Goal: Task Accomplishment & Management: Use online tool/utility

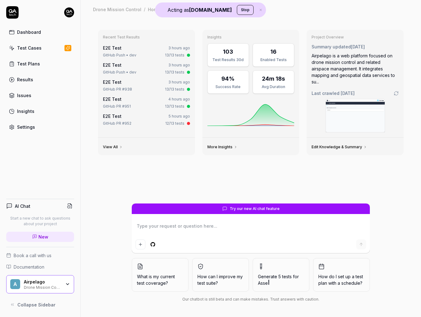
click at [53, 50] on link "Test Cases" at bounding box center [40, 48] width 68 height 12
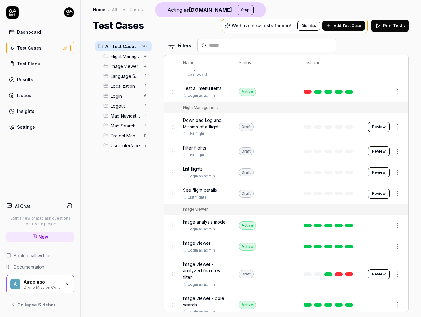
scroll to position [46, 0]
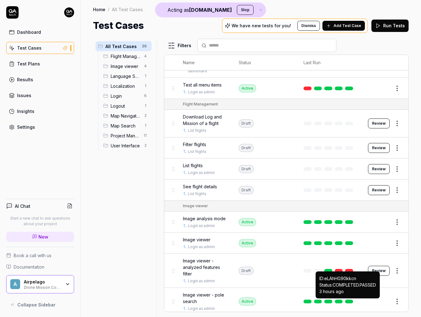
click at [351, 302] on link at bounding box center [349, 301] width 8 height 4
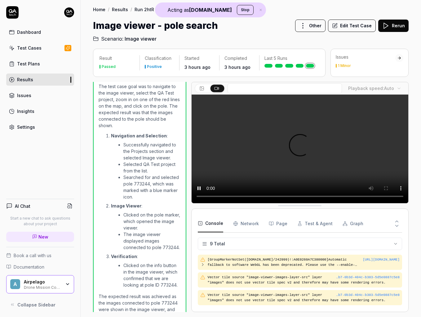
scroll to position [114, 0]
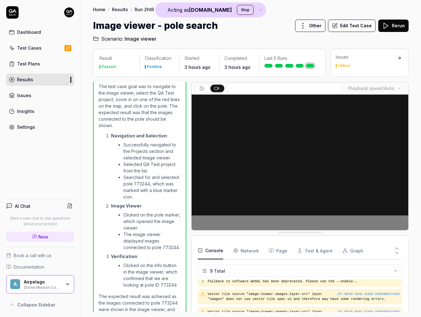
click at [356, 26] on button "Edit Test Case" at bounding box center [352, 26] width 48 height 12
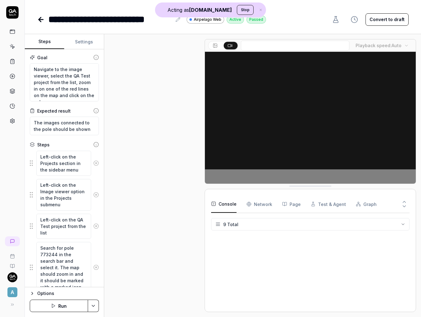
scroll to position [313, 0]
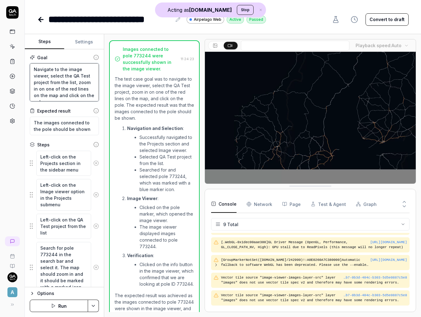
drag, startPoint x: 32, startPoint y: 68, endPoint x: 90, endPoint y: 95, distance: 63.6
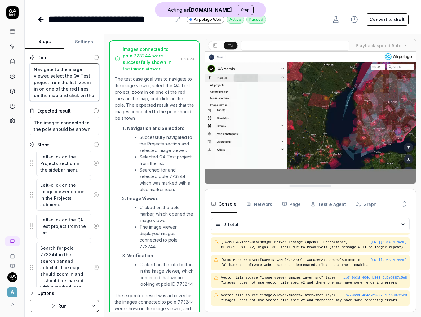
click at [90, 95] on textarea "Navigate to the image viewer, select the QA Test project from the list, zoom in…" at bounding box center [64, 82] width 69 height 38
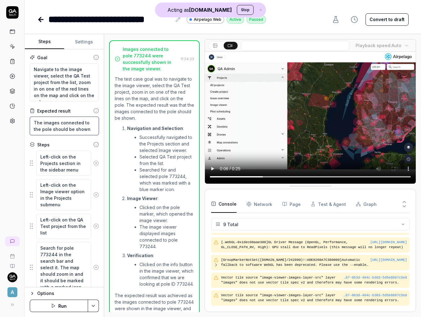
drag, startPoint x: 33, startPoint y: 123, endPoint x: 84, endPoint y: 131, distance: 50.8
click at [84, 131] on textarea "The images connected to the pole should be shown" at bounding box center [64, 125] width 69 height 19
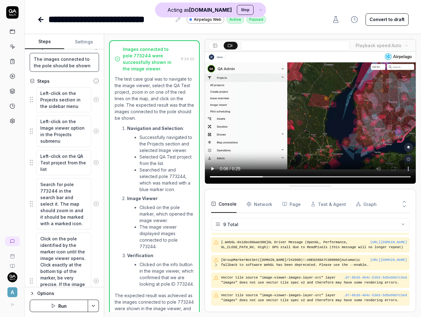
scroll to position [63, 0]
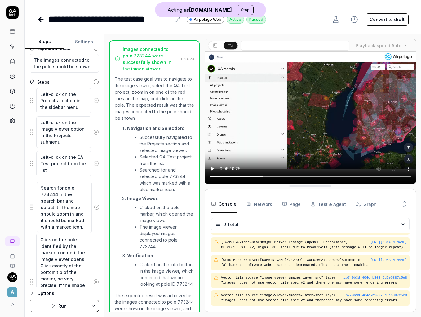
click at [32, 207] on fieldset "Left-click on the Projects section in the sidebar menu Left-click on the Image …" at bounding box center [64, 233] width 69 height 290
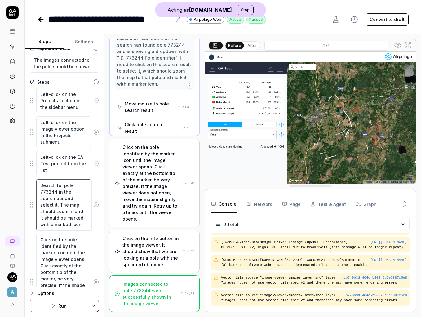
click at [46, 205] on textarea "Search for pole 773244 in the search bar and select it. The map should zoom in …" at bounding box center [63, 204] width 55 height 51
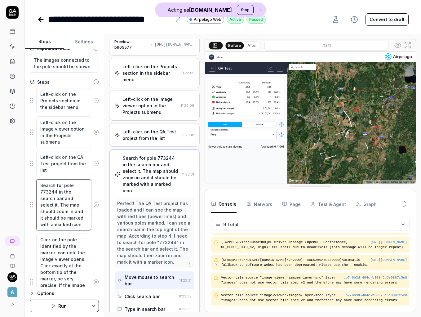
scroll to position [0, 0]
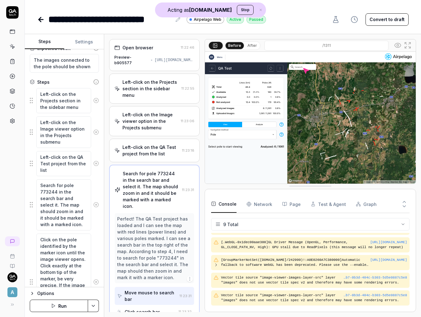
click at [151, 63] on div "Preview-b905577 [URL][DOMAIN_NAME]" at bounding box center [154, 60] width 80 height 11
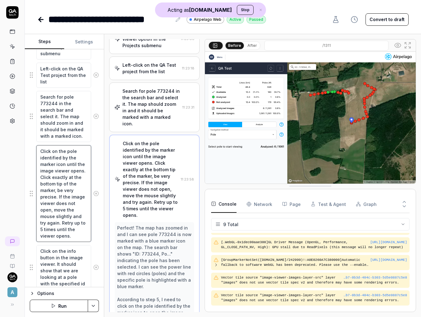
scroll to position [122, 0]
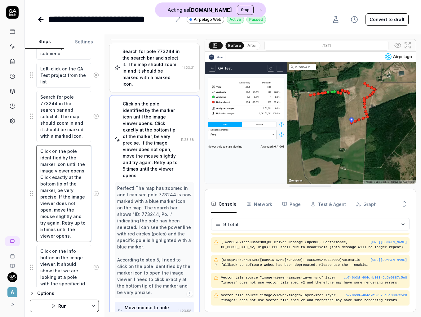
drag, startPoint x: 41, startPoint y: 151, endPoint x: 78, endPoint y: 234, distance: 90.9
click at [78, 234] on textarea "Click on the pole identified by the marker icon until the image viewer opens. C…" at bounding box center [63, 193] width 55 height 97
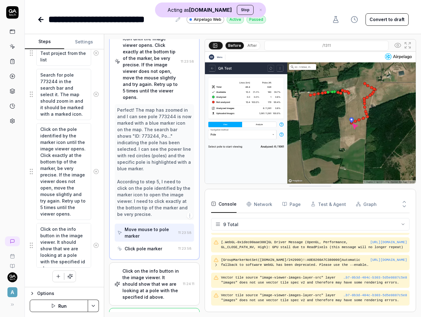
click at [155, 267] on div "Click on the info button in the image viewer. It should show that we are lookin…" at bounding box center [151, 283] width 58 height 33
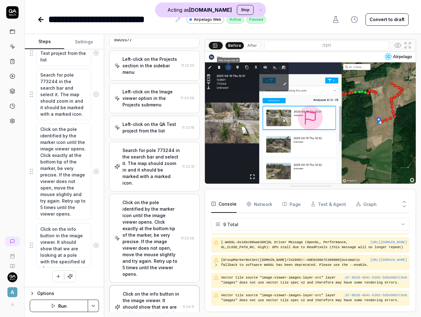
scroll to position [0, 0]
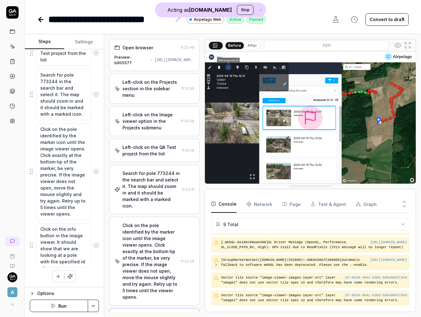
click at [172, 65] on div "Preview-b905577 [URL][DOMAIN_NAME]" at bounding box center [154, 60] width 80 height 11
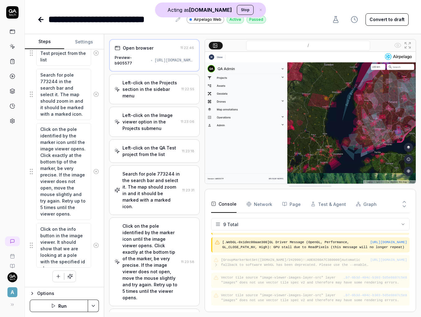
click at [158, 97] on div "Left-click on the Projects section in the sidebar menu" at bounding box center [150, 89] width 56 height 20
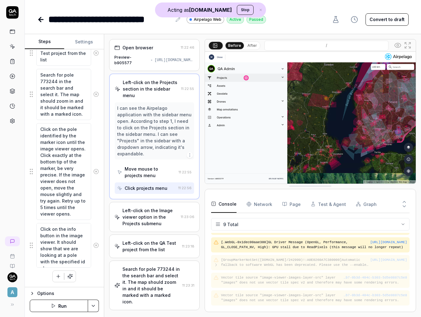
drag, startPoint x: 117, startPoint y: 108, endPoint x: 154, endPoint y: 120, distance: 38.1
click at [154, 120] on div "I can see the Airpelago application with the sidebar menu open. According to st…" at bounding box center [154, 131] width 74 height 52
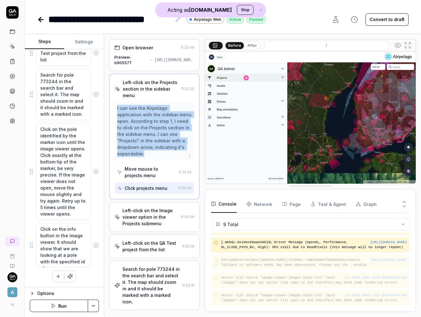
drag, startPoint x: 117, startPoint y: 107, endPoint x: 186, endPoint y: 149, distance: 80.8
click at [186, 149] on div "I can see the Airpelago application with the sidebar menu open. According to st…" at bounding box center [154, 131] width 74 height 52
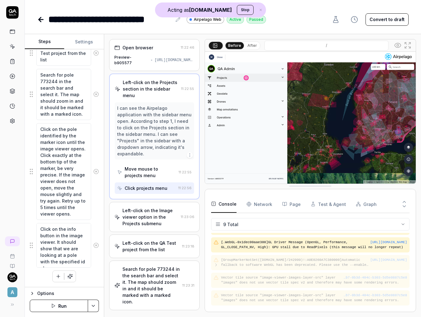
click at [154, 220] on div "Left-click on the Image viewer option in the Projects submenu 11:23:06" at bounding box center [154, 217] width 90 height 30
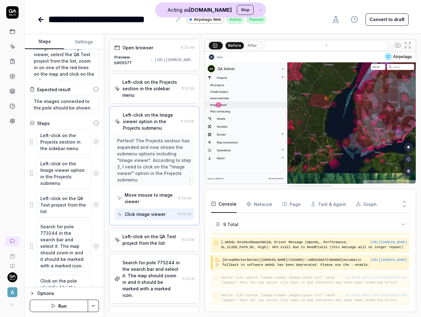
scroll to position [18, 0]
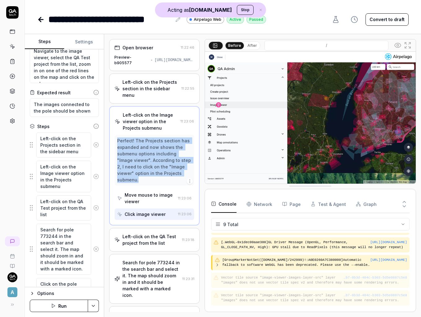
drag, startPoint x: 117, startPoint y: 141, endPoint x: 183, endPoint y: 170, distance: 71.9
click at [183, 170] on div "Perfect! The Projects section has expanded and now shows the submenu options in…" at bounding box center [154, 160] width 74 height 46
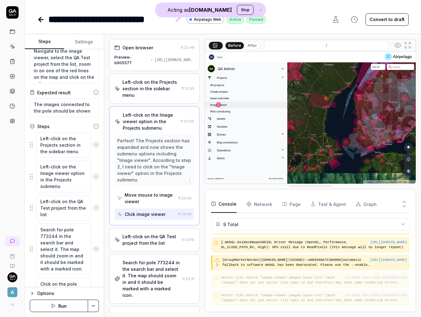
click at [153, 238] on div "Left-click on the QA Test project from the list" at bounding box center [150, 239] width 57 height 13
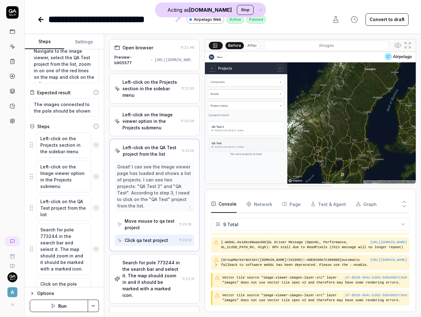
click at [152, 277] on div "Search for pole 773244 in the search bar and select it. The map should zoom in …" at bounding box center [150, 278] width 57 height 39
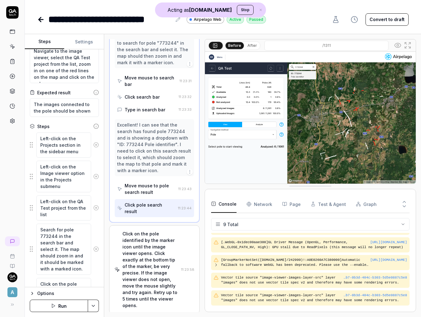
click at [148, 249] on div "Click on the pole identified by the marker icon until the image viewer opens. C…" at bounding box center [150, 269] width 56 height 78
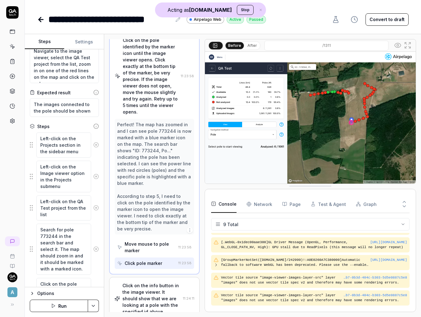
scroll to position [200, 0]
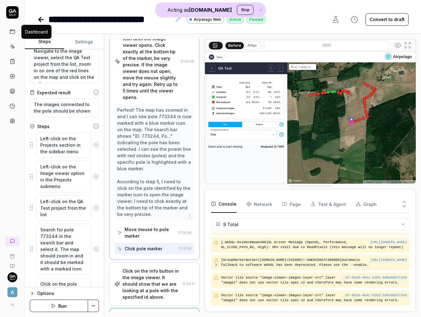
click at [14, 32] on icon at bounding box center [13, 32] width 6 height 6
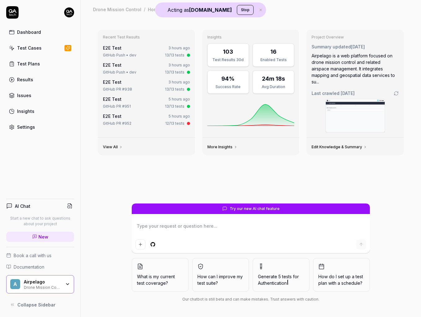
click at [66, 285] on icon "button" at bounding box center [67, 283] width 5 height 5
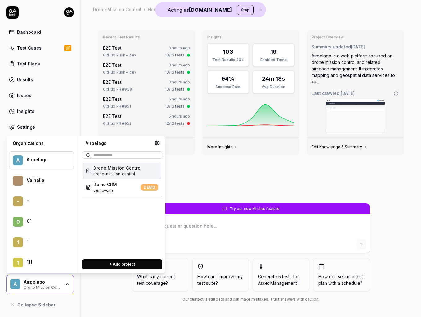
scroll to position [20862, 0]
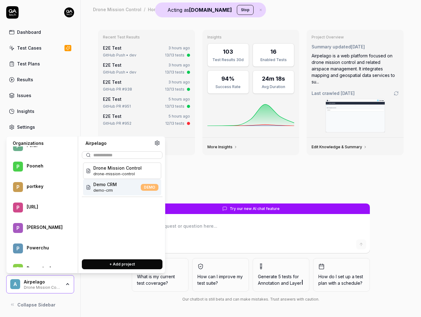
click at [51, 209] on div "[URL]" at bounding box center [46, 207] width 39 height 6
click at [124, 187] on div "[URL] postdocsai" at bounding box center [122, 187] width 78 height 16
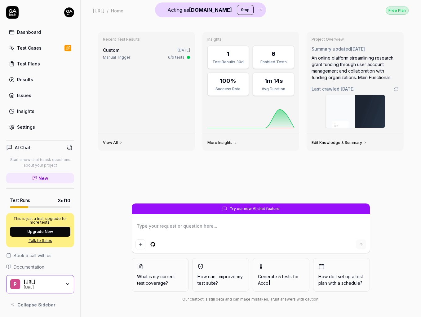
click at [58, 289] on div "P [URL] [URL]" at bounding box center [40, 284] width 68 height 19
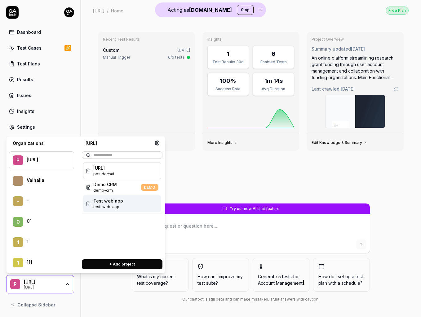
click at [124, 207] on div "Test web app test-web-app" at bounding box center [122, 203] width 78 height 16
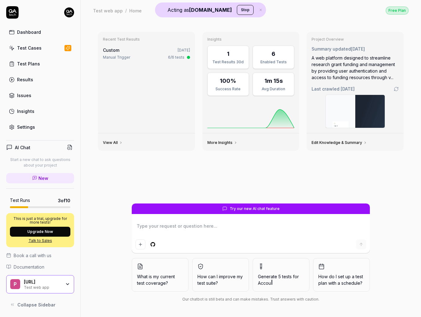
click at [26, 130] on link "Settings" at bounding box center [40, 127] width 68 height 12
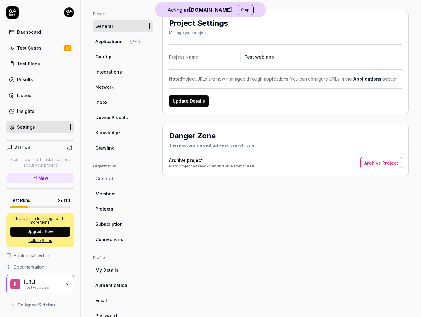
scroll to position [53, 0]
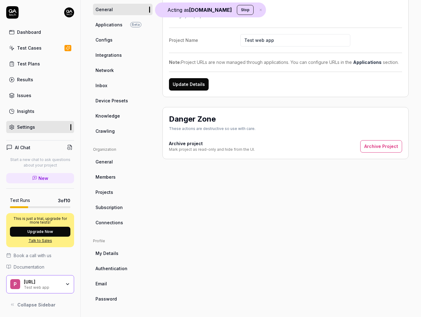
click at [110, 134] on span "Crawling" at bounding box center [104, 131] width 19 height 7
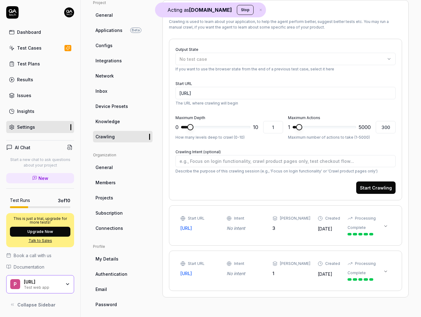
click at [386, 226] on icon at bounding box center [385, 225] width 2 height 1
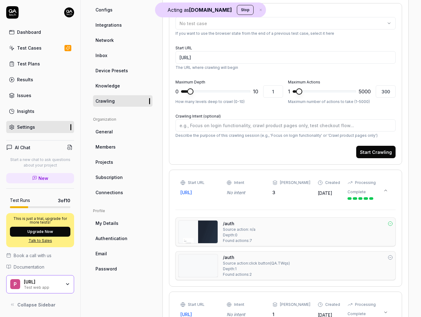
scroll to position [121, 0]
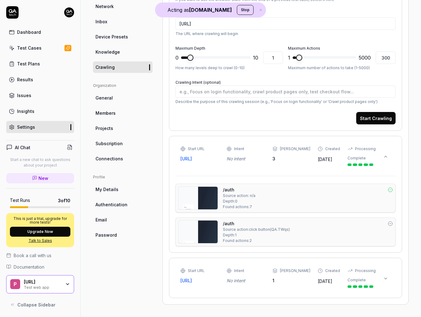
click at [386, 277] on icon at bounding box center [385, 277] width 2 height 1
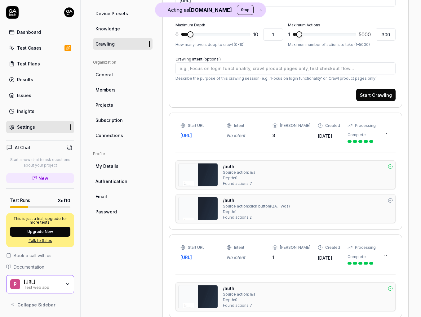
scroll to position [164, 0]
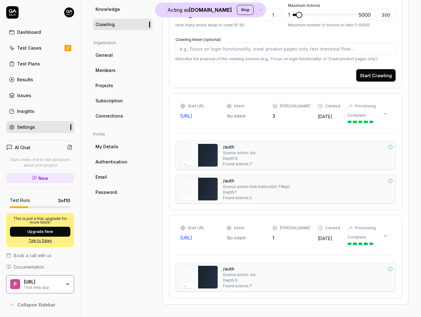
click at [304, 273] on div "/auth Source action: n/a Depth: 0 Found actions: 7" at bounding box center [308, 276] width 170 height 23
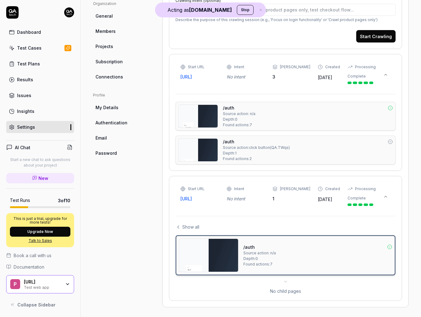
scroll to position [206, 0]
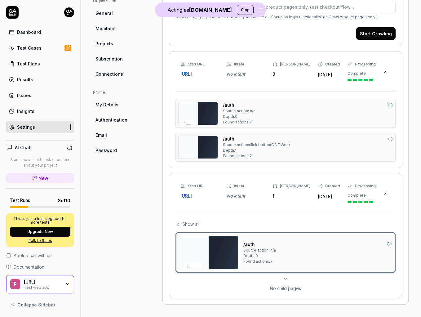
click at [276, 118] on div "/auth Source action: n/a Depth: 0 Found actions: 7" at bounding box center [308, 113] width 170 height 23
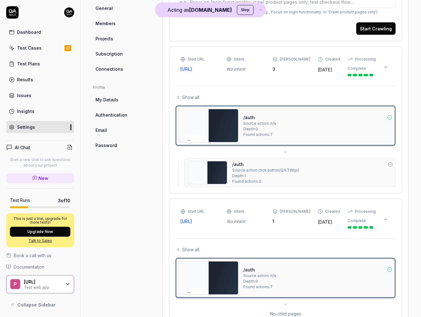
click at [304, 174] on div "/auth Source action: click button ( QA.TWqs ) Depth: 1 Found actions: 2" at bounding box center [312, 172] width 160 height 23
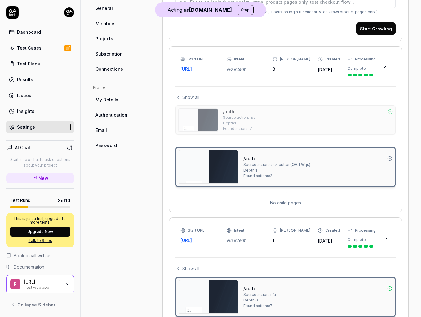
click at [65, 283] on icon "button" at bounding box center [67, 283] width 5 height 5
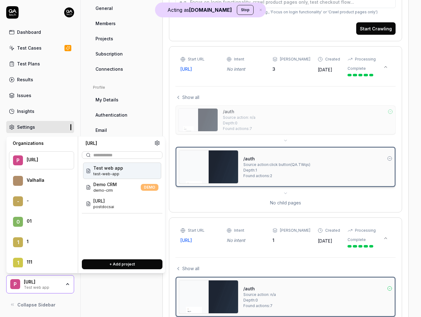
click at [375, 27] on button "Start Crawling" at bounding box center [375, 28] width 39 height 12
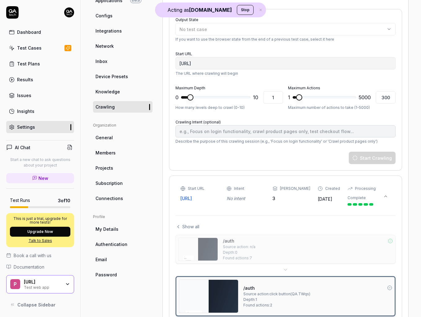
scroll to position [73, 0]
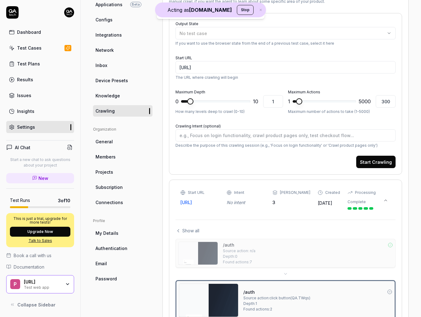
click at [25, 29] on div "Dashboard" at bounding box center [29, 32] width 24 height 7
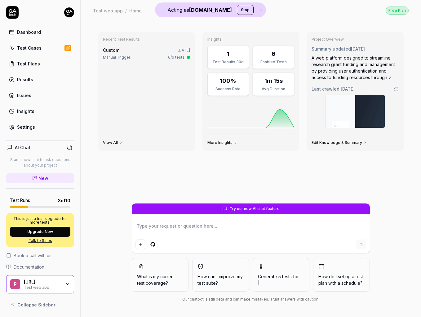
click at [183, 230] on textarea at bounding box center [250, 228] width 230 height 15
type textarea "*"
type textarea "C"
type textarea "*"
type textarea "Ca"
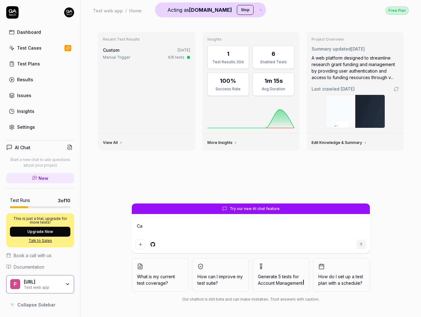
type textarea "*"
type textarea "Can"
type textarea "*"
type textarea "Can"
type textarea "*"
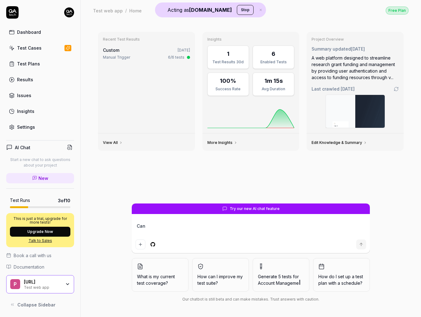
type textarea "Can y"
type textarea "*"
type textarea "Can yo"
type textarea "*"
type textarea "Can you"
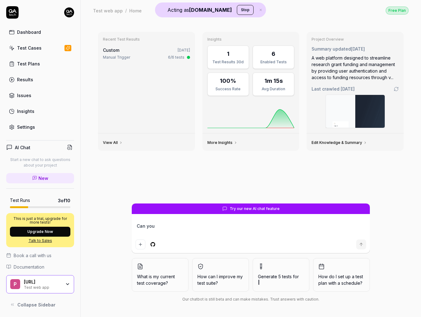
type textarea "*"
type textarea "Can you"
type textarea "*"
type textarea "Can you s"
type textarea "*"
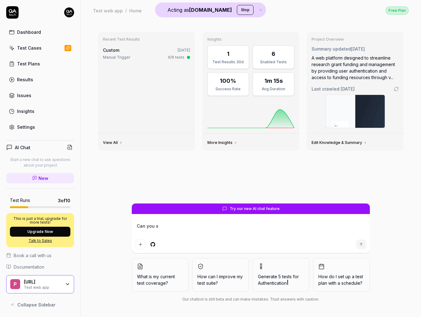
type textarea "Can you"
type textarea "*"
type textarea "Can you c"
type textarea "*"
type textarea "Can you cr"
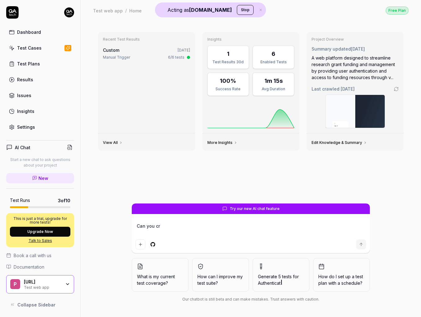
type textarea "*"
type textarea "Can you cre"
type textarea "*"
type textarea "Can you crea"
type textarea "*"
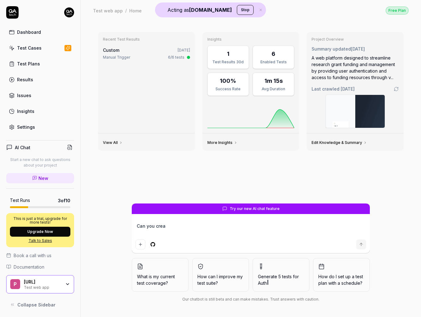
type textarea "Can you creat"
type textarea "*"
type textarea "Can you create"
type textarea "*"
type textarea "Can you create"
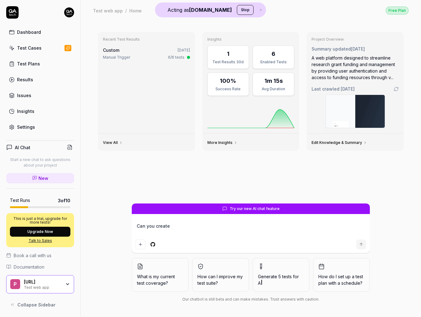
type textarea "*"
type textarea "Can you create a"
type textarea "*"
type textarea "Can you create a"
type textarea "*"
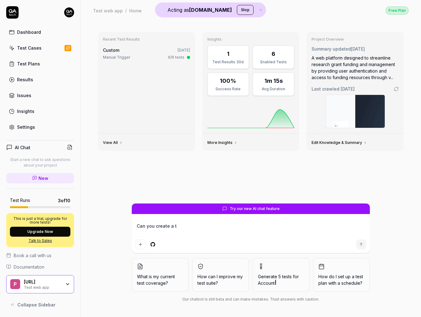
type textarea "Can you create a te"
type textarea "*"
type textarea "Can you create a tes"
type textarea "*"
type textarea "Can you create a test"
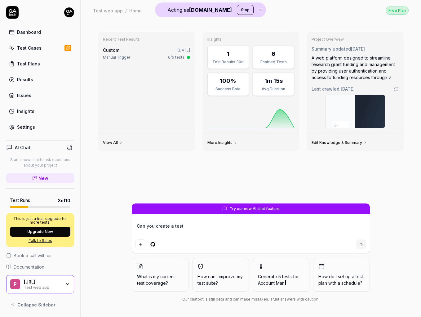
type textarea "*"
type textarea "Can you create a test"
type textarea "*"
type textarea "Can you create a test p"
type textarea "*"
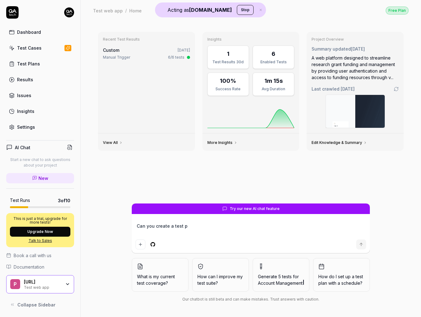
type textarea "Can you create a test pl"
type textarea "*"
type textarea "Can you create a test pla"
type textarea "*"
type textarea "Can you create a test plan"
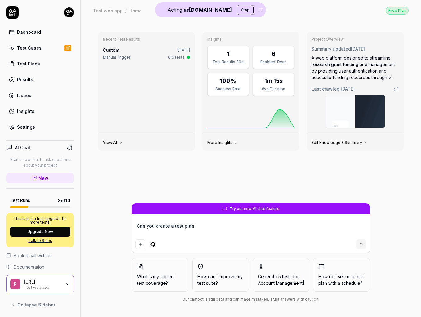
type textarea "*"
type textarea "Can you create a test plan"
type textarea "*"
type textarea "Can you create a test plan f"
type textarea "*"
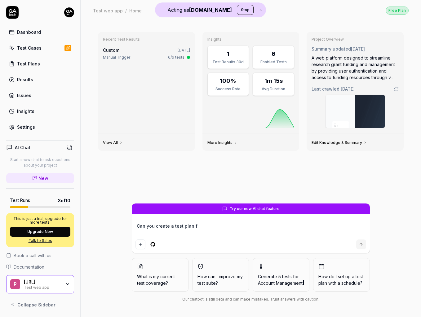
type textarea "Can you create a test plan fo"
type textarea "*"
type textarea "Can you create a test plan for"
type textarea "*"
type textarea "Can you create a test plan for"
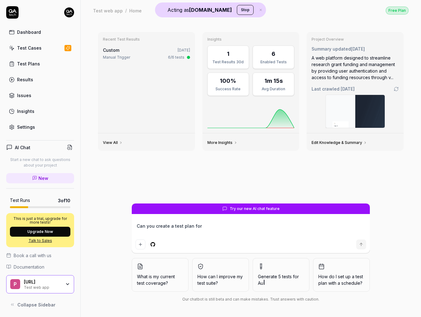
type textarea "*"
type textarea "Can you create a test plan for t"
type textarea "*"
type textarea "Can you create a test plan for the"
type textarea "*"
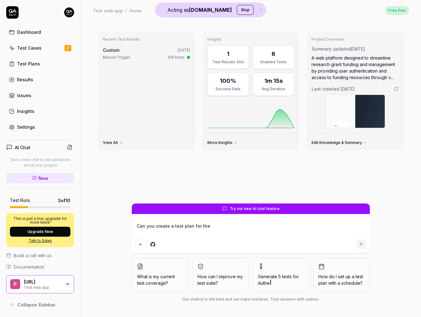
type textarea "Can you create a test plan for the"
type textarea "*"
type textarea "Can you create a test plan for the e"
type textarea "*"
type textarea "Can you create a test plan for the en"
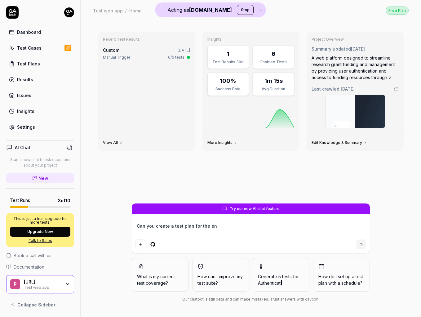
type textarea "*"
type textarea "Can you create a test plan for the ent"
type textarea "*"
type textarea "Can you create a test plan for the enti"
type textarea "*"
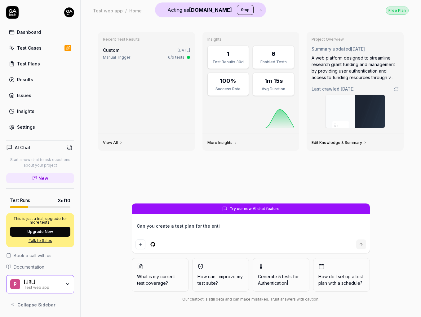
type textarea "Can you create a test plan for the entir"
type textarea "*"
type textarea "Can you create a test plan for the entire"
type textarea "*"
type textarea "Can you create a test plan for the entire"
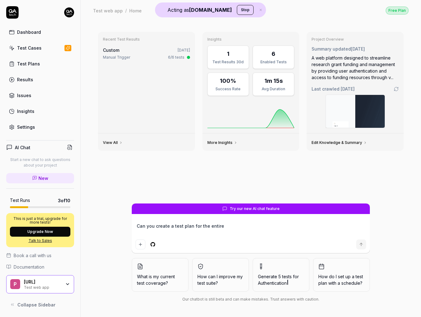
type textarea "*"
type textarea "Can you create a test plan for the entire P"
type textarea "*"
type textarea "Can you create a test plan for the entire Po"
type textarea "*"
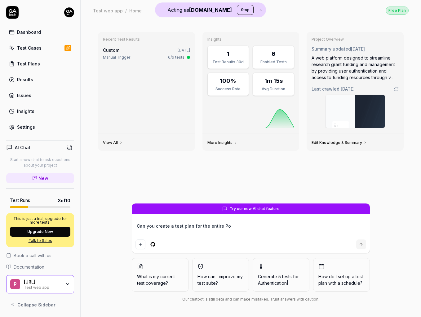
type textarea "Can you create a test plan for the entire Pos"
type textarea "*"
type textarea "Can you create a test plan for the entire Post"
type textarea "*"
type textarea "Can you create a test plan for the entire Postd"
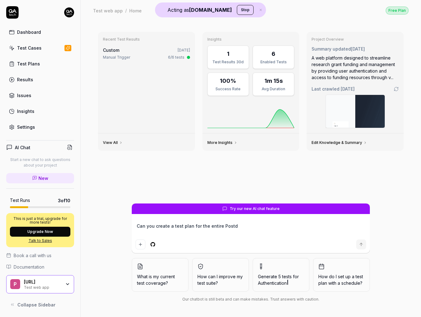
type textarea "*"
type textarea "Can you create a test plan for the entire Postdo"
type textarea "*"
type textarea "Can you create a test plan for the entire Postdoc"
type textarea "*"
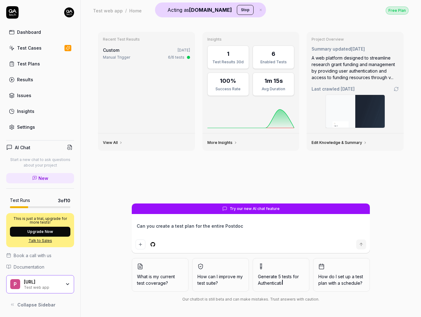
type textarea "Can you create a test plan for the entire Postdocs"
type textarea "*"
type textarea "Can you create a test plan for the entire Postdocs."
type textarea "*"
type textarea "Can you create a test plan for the entire Postdocs.a"
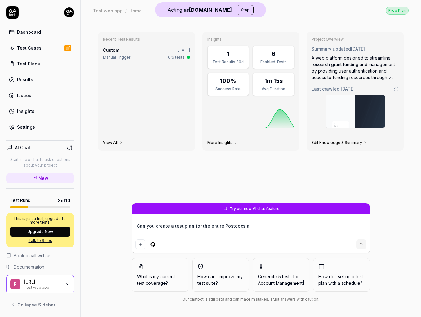
type textarea "*"
type textarea "Can you create a test plan for the entire [URL]"
type textarea "*"
type textarea "Can you create a test plan for the entire [URL]"
type textarea "*"
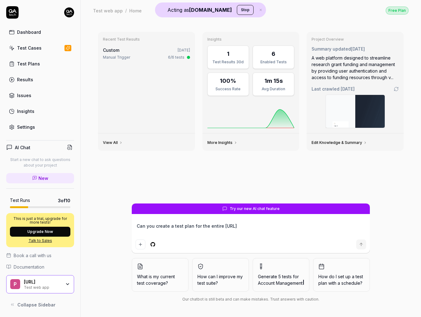
type textarea "Can you create a test plan for the entire [URL] a"
type textarea "*"
type textarea "Can you create a test plan for the entire [URL] ap"
type textarea "*"
type textarea "Can you create a test plan for the entire [URL] app"
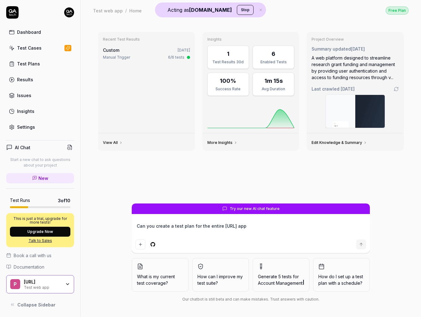
type textarea "*"
type textarea "Can you create a test plan for the entire [URL] appl"
type textarea "*"
type textarea "Can you create a test plan for the entire [URL] appli"
type textarea "*"
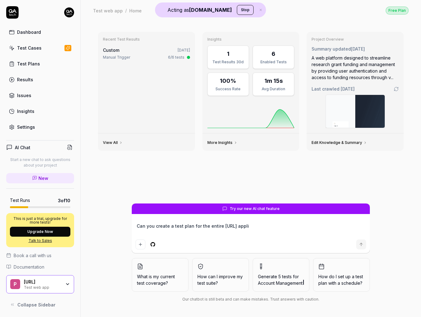
type textarea "Can you create a test plan for the entire [URL] applic"
type textarea "*"
type textarea "Can you create a test plan for the entire [URL] applica"
type textarea "*"
type textarea "Can you create a test plan for the entire [URL] applicat"
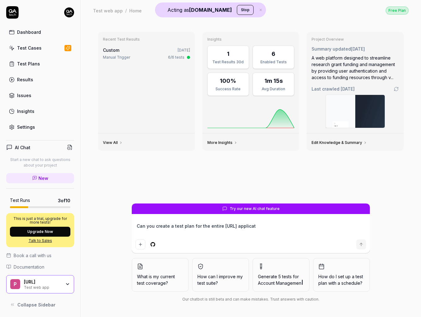
type textarea "*"
type textarea "Can you create a test plan for the entire [URL] applicati"
type textarea "*"
type textarea "Can you create a test plan for the entire [URL] applicatio"
type textarea "*"
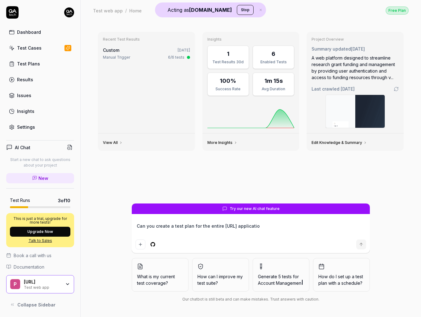
type textarea "Can you create a test plan for the entire [URL] application"
type textarea "*"
type textarea "Can you create a test plan for the entire [URL] application?"
type textarea "*"
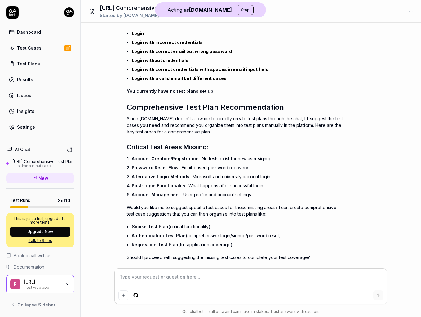
scroll to position [98, 0]
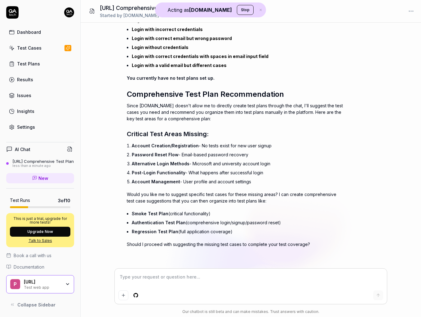
click at [63, 288] on div "[URL] Test web app" at bounding box center [44, 284] width 41 height 11
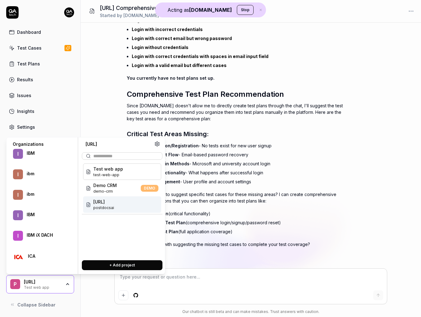
scroll to position [12333, 0]
click at [48, 236] on div "IBM iX DACH" at bounding box center [46, 234] width 39 height 6
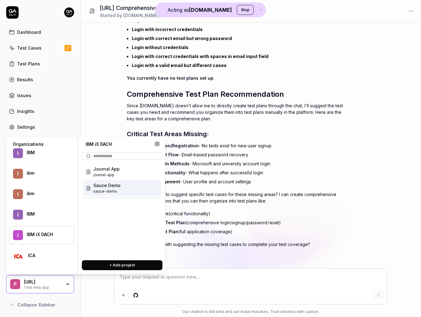
click at [114, 190] on span "sauce-demo" at bounding box center [106, 191] width 27 height 6
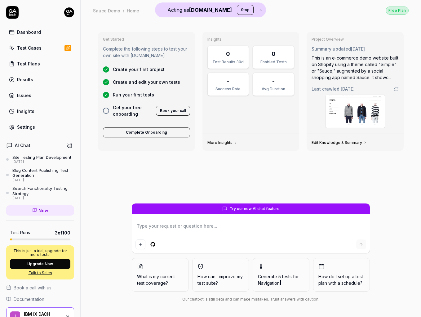
click at [32, 155] on div "Site Testing Plan Development" at bounding box center [41, 157] width 59 height 5
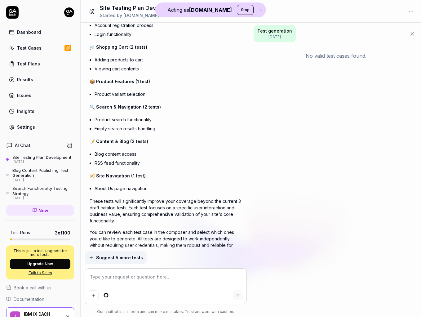
scroll to position [587, 0]
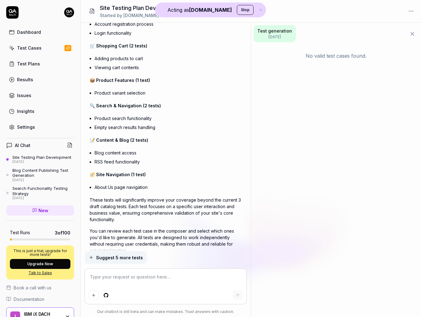
click at [33, 51] on link "Test Cases" at bounding box center [40, 48] width 68 height 12
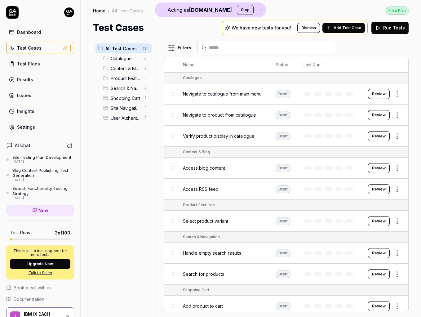
scroll to position [32, 0]
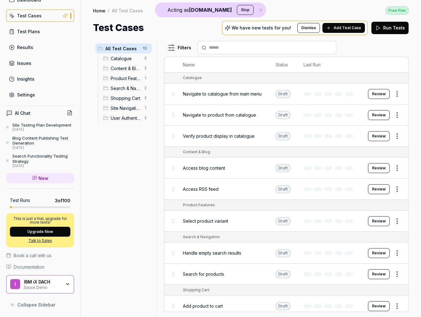
click at [24, 48] on div "Results" at bounding box center [25, 47] width 16 height 7
click at [57, 284] on div "Sauce Demo" at bounding box center [42, 286] width 37 height 5
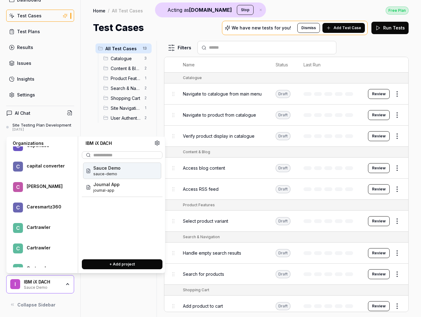
scroll to position [24455, 0]
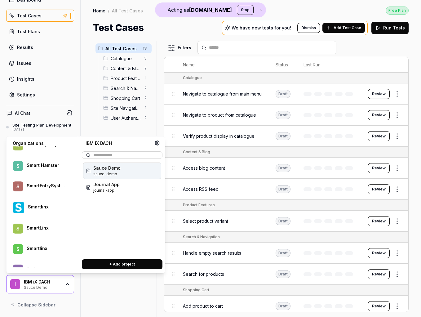
click at [46, 205] on div "Smartlinx" at bounding box center [47, 207] width 38 height 6
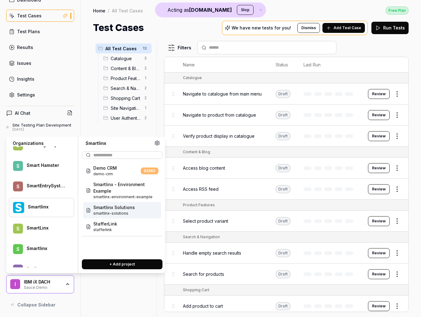
click at [137, 210] on div "Smartlinx Solutions smartlinx-solutions" at bounding box center [122, 210] width 78 height 16
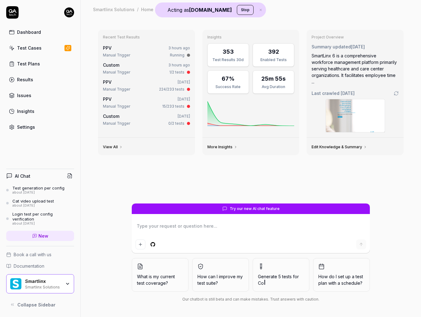
click at [134, 89] on div "Manual Trigger 224/233 tests" at bounding box center [146, 89] width 87 height 6
click at [111, 87] on div "Manual Trigger" at bounding box center [116, 89] width 27 height 6
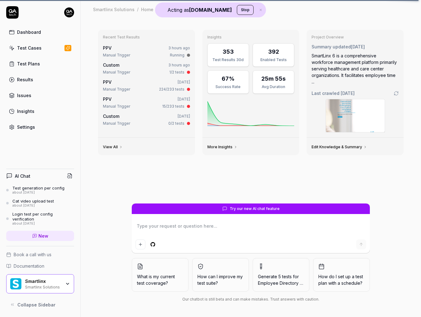
click at [127, 88] on div "Manual Trigger" at bounding box center [116, 89] width 27 height 6
click at [30, 83] on link "Results" at bounding box center [40, 79] width 68 height 12
click at [26, 79] on div "Results" at bounding box center [25, 79] width 16 height 7
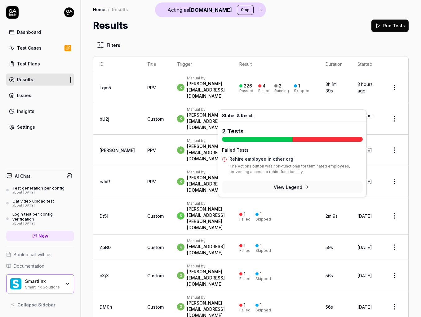
click at [245, 114] on div "1" at bounding box center [244, 117] width 2 height 6
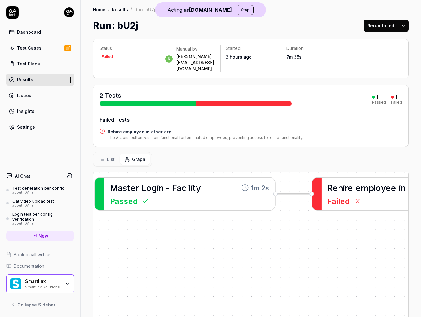
click at [335, 195] on span "Failed" at bounding box center [338, 200] width 22 height 11
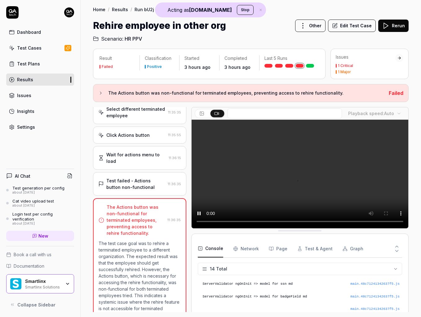
scroll to position [146, 0]
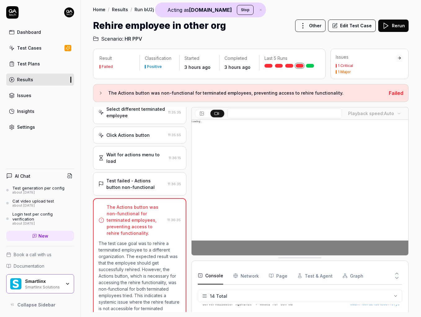
click at [116, 177] on div "Test failed - Actions button non-functional" at bounding box center [135, 183] width 59 height 13
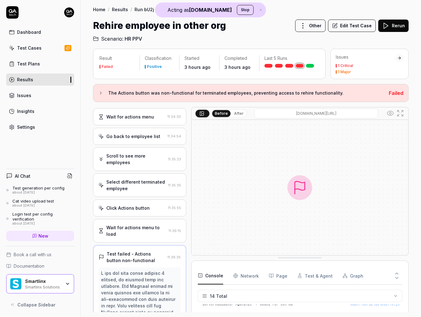
scroll to position [443, 0]
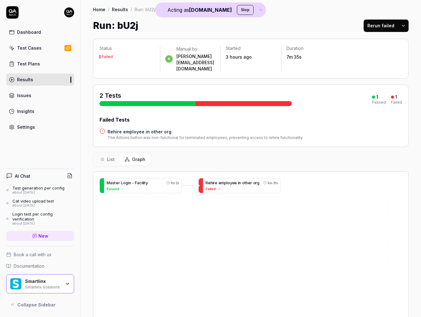
click at [65, 282] on icon "button" at bounding box center [67, 283] width 5 height 5
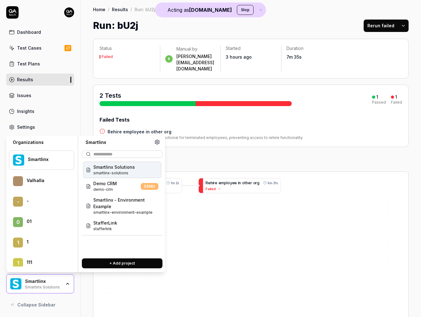
scroll to position [20884, 0]
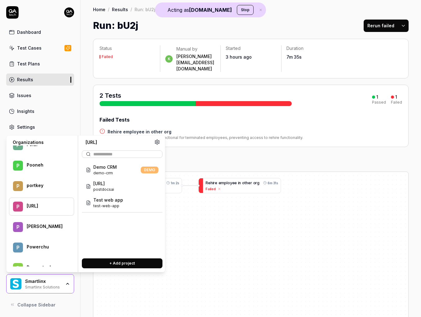
click at [43, 207] on div "[URL]" at bounding box center [46, 206] width 39 height 6
click at [118, 186] on div "[URL] postdocsai" at bounding box center [122, 186] width 78 height 16
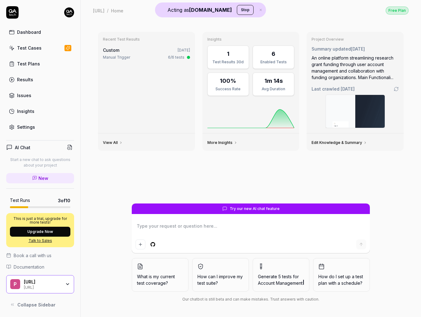
click at [177, 227] on textarea at bounding box center [250, 228] width 230 height 15
click at [191, 227] on textarea at bounding box center [250, 228] width 230 height 15
click at [177, 221] on textarea at bounding box center [250, 228] width 230 height 15
click at [43, 50] on link "Test Cases" at bounding box center [40, 48] width 68 height 12
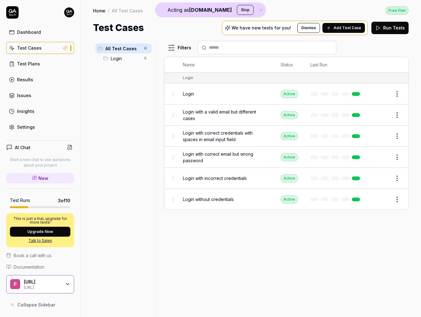
click at [336, 28] on span "Add Test Case" at bounding box center [347, 28] width 28 height 6
click at [380, 94] on button "Edit" at bounding box center [381, 94] width 15 height 10
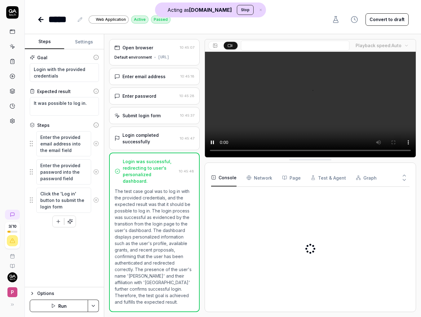
scroll to position [6, 0]
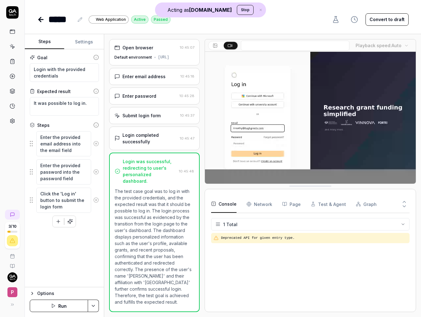
click at [63, 307] on button "Run" at bounding box center [59, 305] width 58 height 12
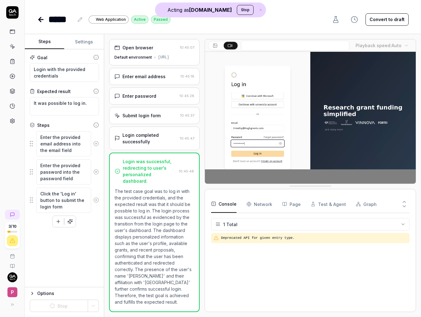
click at [41, 20] on icon at bounding box center [41, 20] width 4 height 0
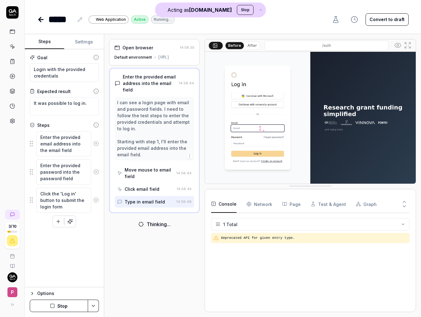
click at [39, 20] on icon at bounding box center [40, 19] width 2 height 4
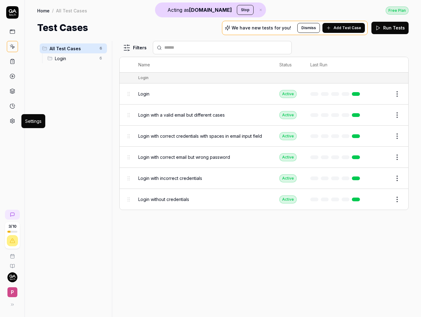
click at [11, 122] on icon at bounding box center [12, 121] width 4 height 5
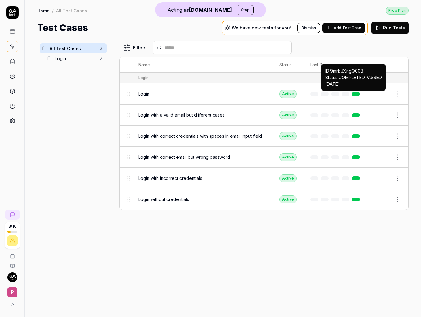
click at [356, 94] on link at bounding box center [356, 94] width 8 height 4
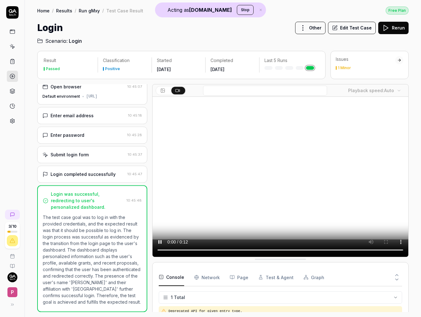
scroll to position [6, 0]
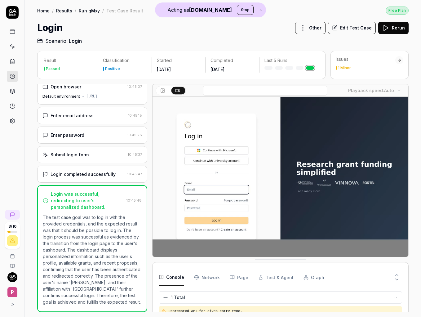
click at [79, 177] on div "Login completed successfully" at bounding box center [82, 174] width 65 height 7
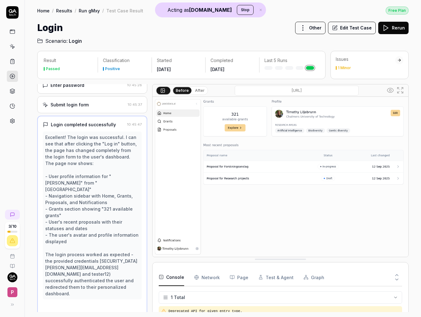
scroll to position [57, 0]
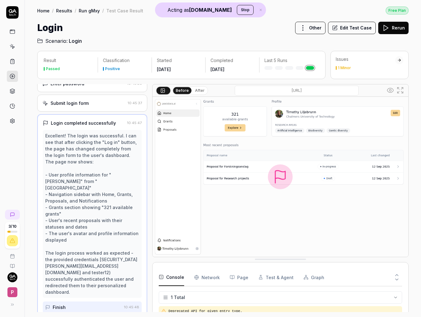
click at [14, 119] on icon at bounding box center [13, 121] width 6 height 6
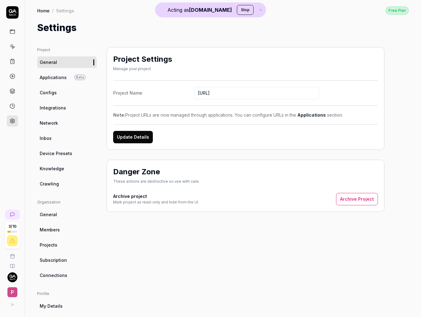
click at [57, 179] on link "Crawling" at bounding box center [66, 183] width 59 height 11
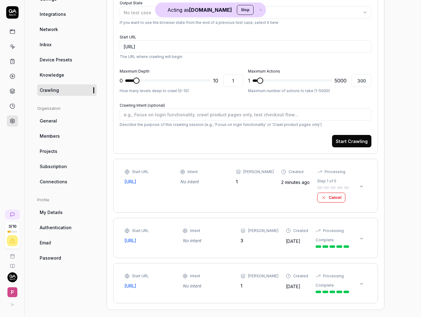
scroll to position [97, 0]
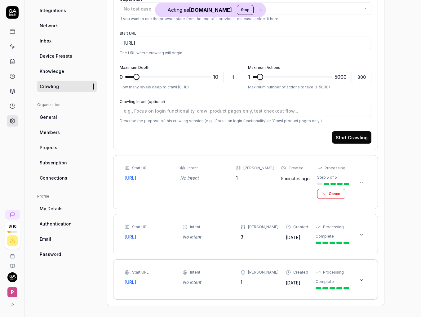
click at [17, 30] on link at bounding box center [12, 31] width 11 height 11
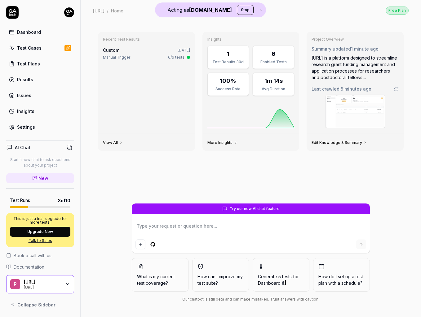
click at [31, 130] on link "Settings" at bounding box center [40, 127] width 68 height 12
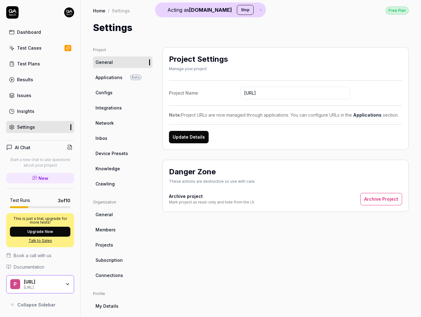
click at [121, 171] on link "Knowledge" at bounding box center [122, 168] width 59 height 11
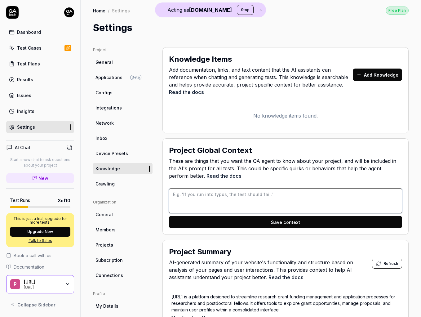
click at [228, 191] on textarea at bounding box center [285, 200] width 233 height 25
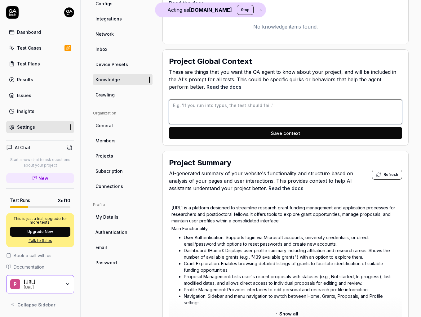
scroll to position [97, 0]
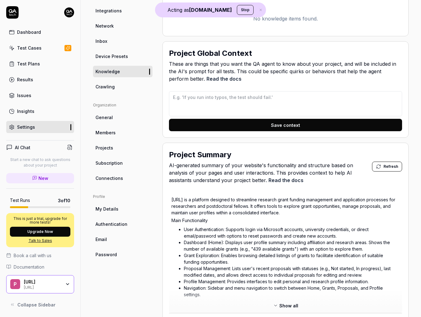
click at [107, 87] on span "Crawling" at bounding box center [104, 86] width 19 height 7
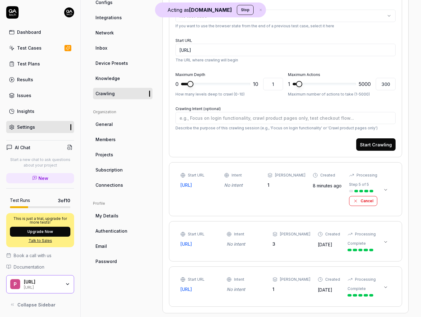
scroll to position [104, 0]
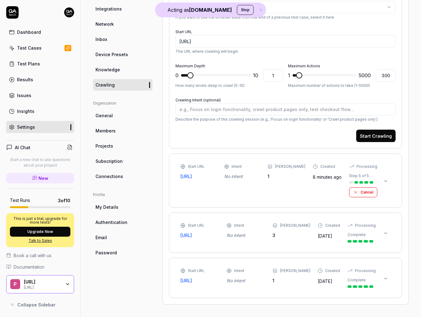
click at [25, 35] on div "Dashboard" at bounding box center [29, 32] width 24 height 7
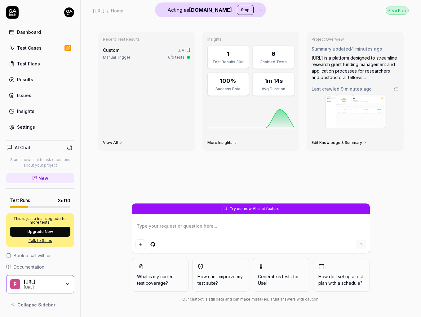
click at [168, 225] on textarea at bounding box center [250, 228] width 230 height 15
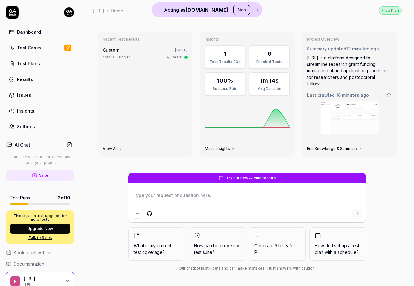
type textarea "*"
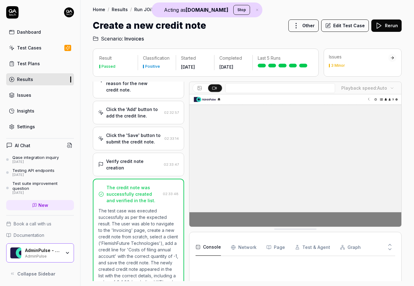
click at [66, 252] on icon "button" at bounding box center [67, 253] width 5 height 5
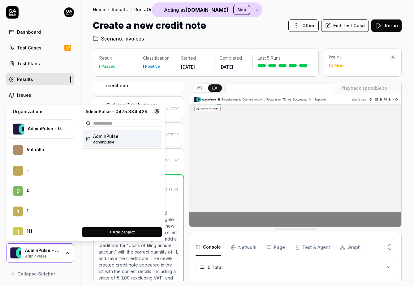
scroll to position [20547, 0]
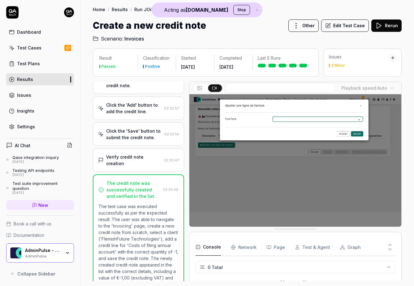
click at [81, 283] on div "Result Passed Classification Positive Started Feb 27 2025 Completed Feb 27 2025…" at bounding box center [248, 164] width 334 height 244
click at [56, 251] on div "AdminPulse - 0475.384.429" at bounding box center [43, 251] width 36 height 6
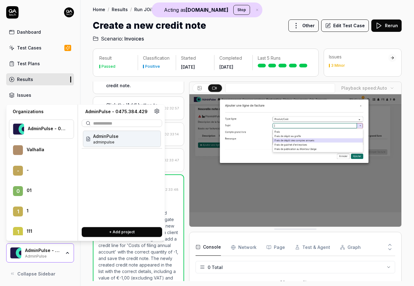
click at [56, 251] on div "AdminPulse - 0475.384.429" at bounding box center [43, 251] width 36 height 6
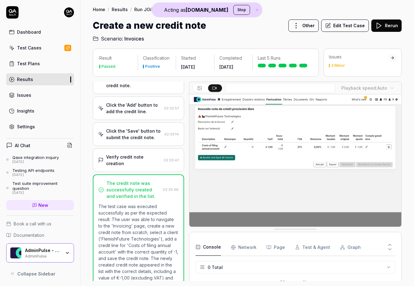
click at [56, 251] on div "AdminPulse - 0475.384.429" at bounding box center [43, 251] width 36 height 6
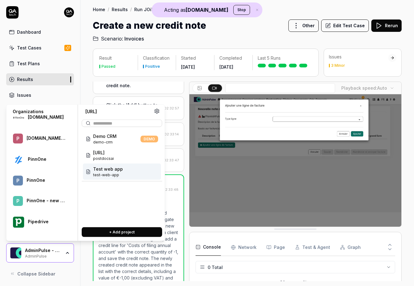
click at [122, 176] on div "Test web app test-web-app" at bounding box center [122, 172] width 78 height 16
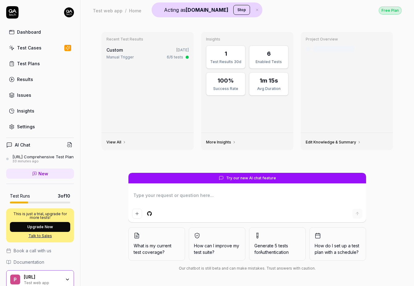
click at [31, 125] on div "Settings" at bounding box center [26, 127] width 18 height 7
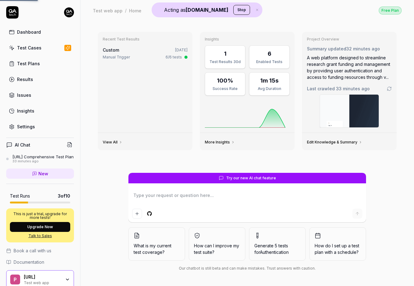
type textarea "*"
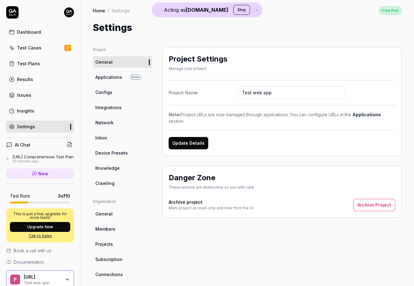
click at [111, 75] on span "Applications" at bounding box center [108, 77] width 27 height 7
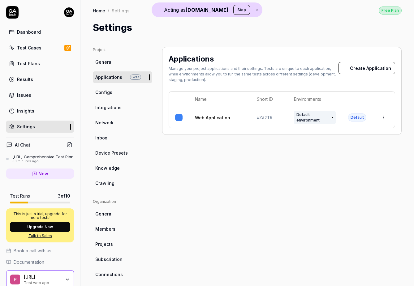
click at [106, 63] on span "General" at bounding box center [103, 62] width 17 height 7
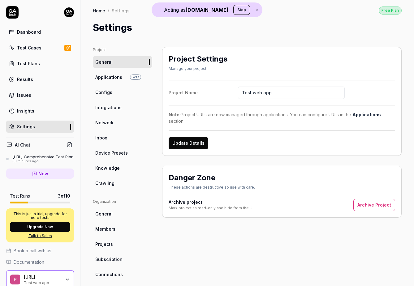
click at [382, 207] on button "Archive Project" at bounding box center [375, 205] width 42 height 12
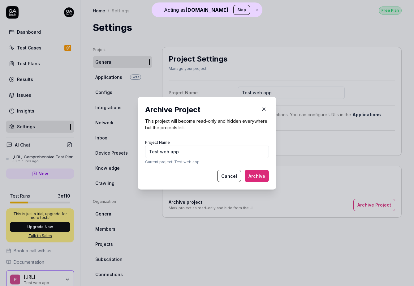
type input "Test web app"
click at [254, 177] on button "Archive" at bounding box center [257, 176] width 24 height 12
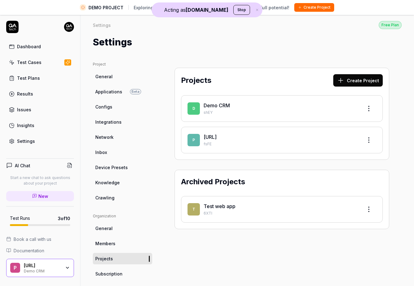
click at [217, 139] on link "[URL]" at bounding box center [210, 137] width 13 height 6
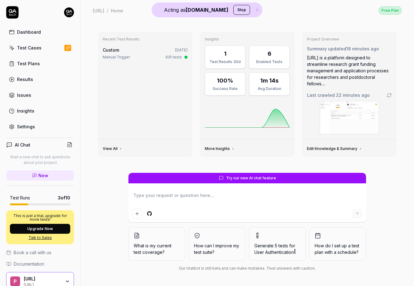
click at [26, 127] on div "Settings" at bounding box center [26, 127] width 18 height 7
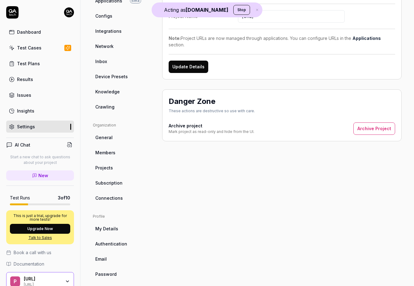
scroll to position [74, 0]
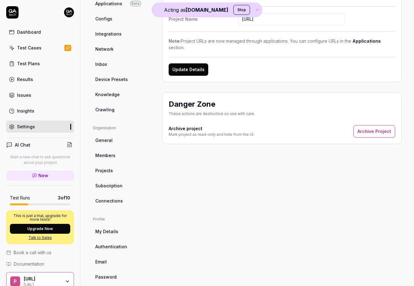
click at [103, 113] on link "Crawling" at bounding box center [122, 109] width 59 height 11
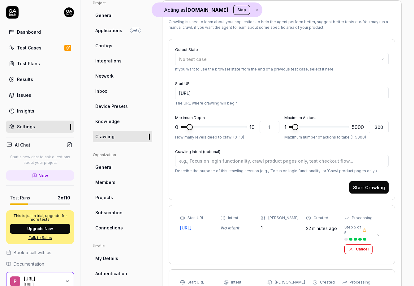
click at [367, 229] on icon at bounding box center [365, 231] width 4 height 4
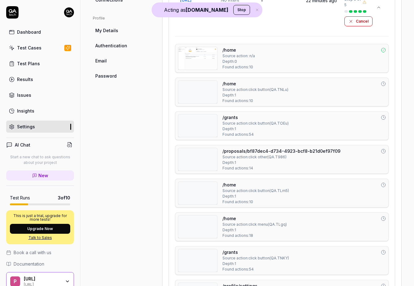
scroll to position [178, 0]
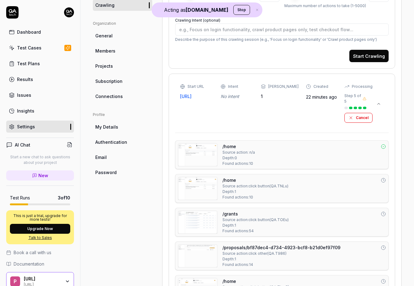
click at [367, 95] on div "Start URL https://app.postdocs.ai/home Intent No intent Max Depth 1 Created 22 …" at bounding box center [282, 103] width 204 height 39
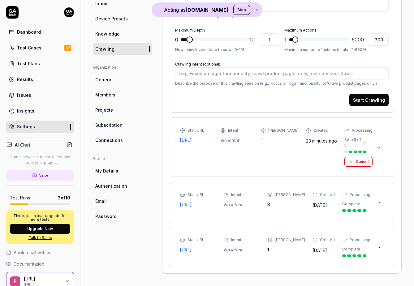
scroll to position [132, 0]
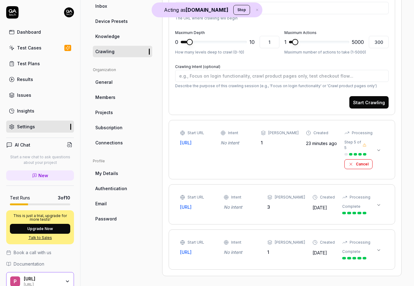
click at [365, 143] on icon at bounding box center [365, 145] width 4 height 4
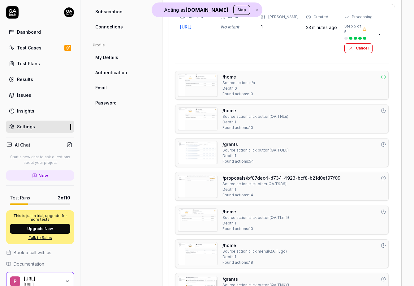
scroll to position [285, 0]
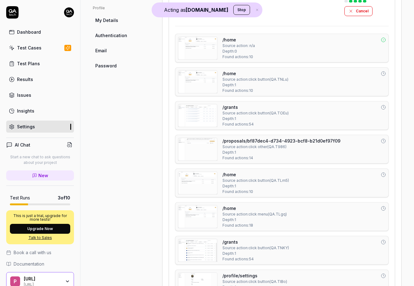
click at [326, 84] on div "/home Source action: click button ( QA.TNLu ) Depth: 1 Found actions: 10" at bounding box center [305, 81] width 164 height 23
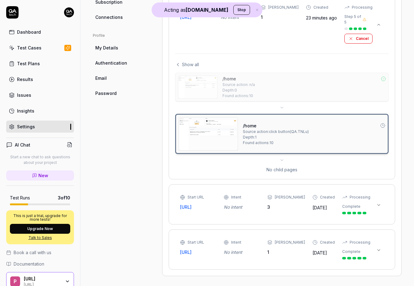
click at [285, 138] on div "/home Source action: click button ( QA.TNLu ) Depth: 1 Found actions: 10" at bounding box center [314, 133] width 142 height 33
click at [334, 88] on div "/home Source action: n/a Depth: 0 Found actions: 10" at bounding box center [305, 87] width 164 height 23
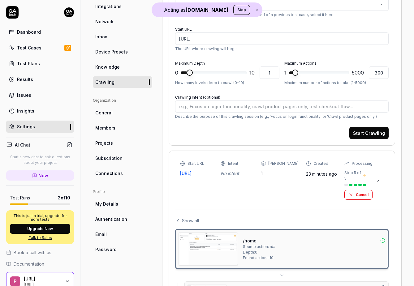
scroll to position [92, 0]
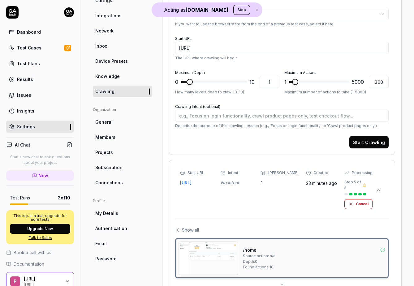
type textarea "*"
type input "6"
click at [220, 79] on span at bounding box center [220, 82] width 6 height 6
type textarea "*"
type input "1743"
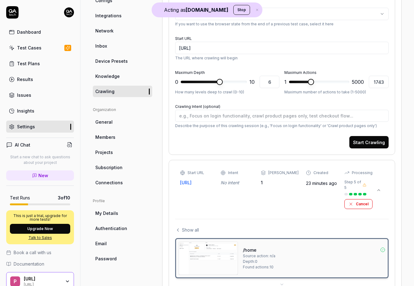
click at [310, 81] on span at bounding box center [311, 82] width 6 height 6
type input "8"
click at [232, 83] on span at bounding box center [232, 82] width 6 height 6
click at [371, 145] on button "Start Crawling" at bounding box center [369, 142] width 39 height 12
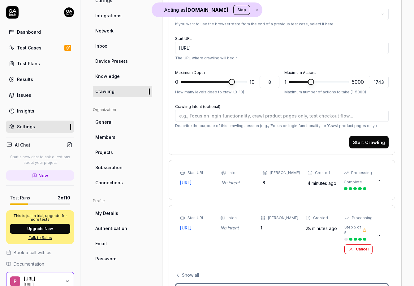
click at [18, 32] on div "Dashboard" at bounding box center [29, 32] width 24 height 7
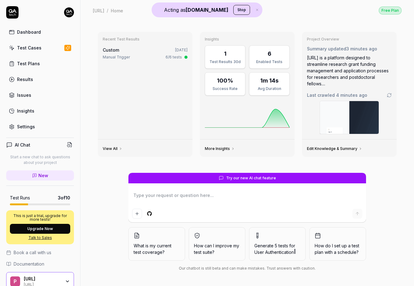
click at [175, 194] on textarea at bounding box center [247, 198] width 230 height 15
type textarea "*"
type textarea "p"
type textarea "*"
type textarea "ple"
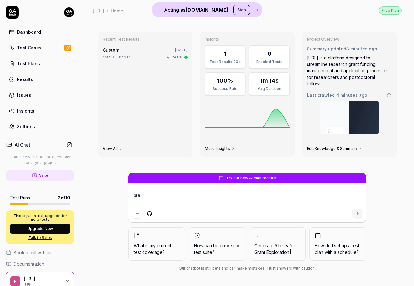
type textarea "*"
type textarea "plea"
type textarea "*"
type textarea "pleas"
type textarea "*"
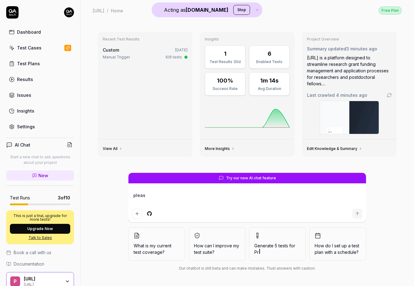
type textarea "plea"
type textarea "*"
type textarea "ple"
type textarea "*"
type textarea "pl"
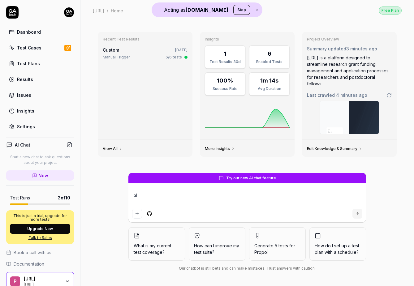
type textarea "*"
type textarea "p"
type textarea "*"
type textarea "cr"
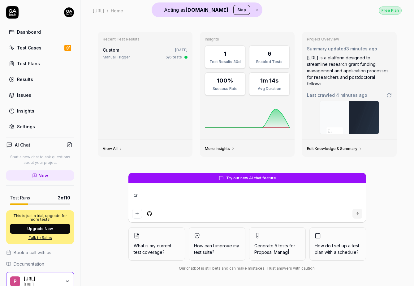
type textarea "*"
type textarea "cre"
type textarea "*"
type textarea "crea"
type textarea "*"
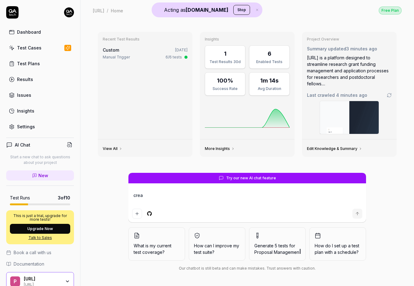
type textarea "creat"
type textarea "*"
type textarea "create"
type textarea "*"
type textarea "create"
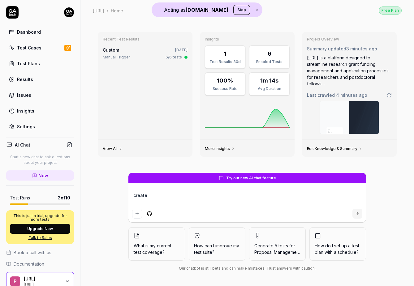
type textarea "*"
type textarea "create a"
type textarea "*"
type textarea "create a"
type textarea "*"
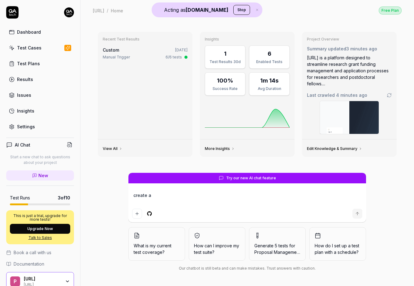
type textarea "create a t"
type textarea "*"
type textarea "create a te"
type textarea "*"
type textarea "create a tes"
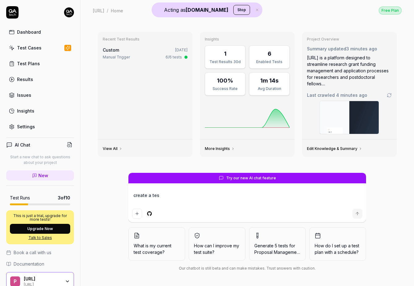
type textarea "*"
type textarea "create a test"
type textarea "*"
type textarea "create a test"
type textarea "*"
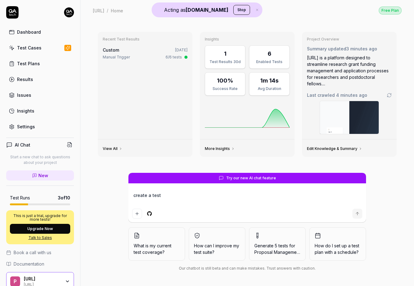
type textarea "create a test p"
type textarea "*"
type textarea "create a test pl"
type textarea "*"
type textarea "create a test pla"
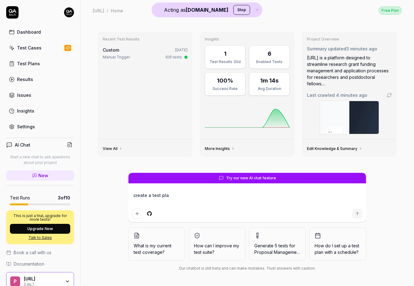
type textarea "*"
type textarea "create a test plan"
type textarea "*"
type textarea "create a test plan"
type textarea "*"
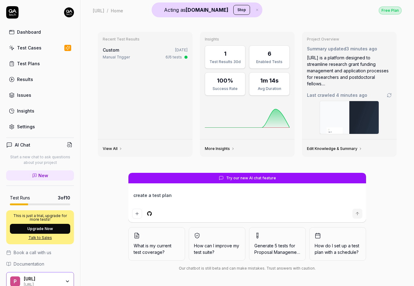
type textarea "create a test plan f"
type textarea "*"
type textarea "create a test plan fo"
type textarea "*"
type textarea "create a test plan for"
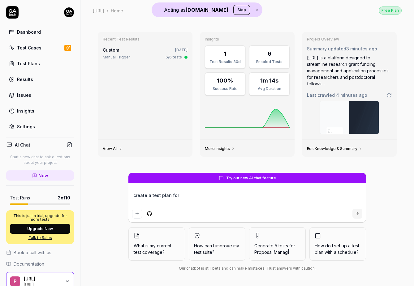
type textarea "*"
type textarea "create a test plan for"
type textarea "*"
type textarea "create a test plan for t"
type textarea "*"
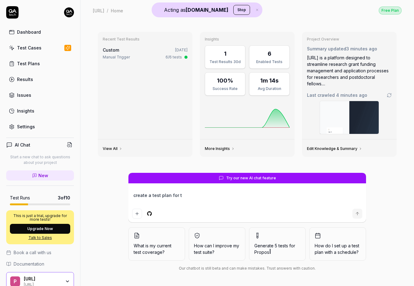
type textarea "create a test plan for th"
type textarea "*"
type textarea "create a test plan for the"
type textarea "*"
type textarea "create a test plan for the"
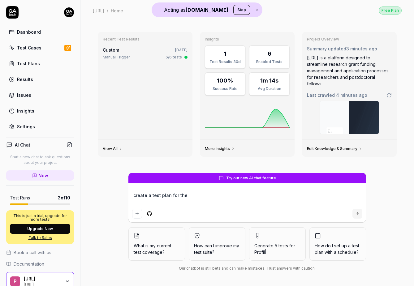
type textarea "*"
type textarea "create a test plan for the p"
type textarea "*"
type textarea "create a test plan for the po"
type textarea "*"
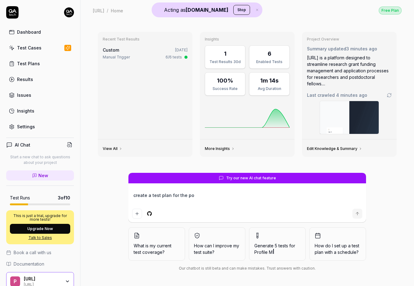
type textarea "create a test plan for the pos"
type textarea "*"
type textarea "create a test plan for the post"
type textarea "*"
type textarea "create a test plan for the postd"
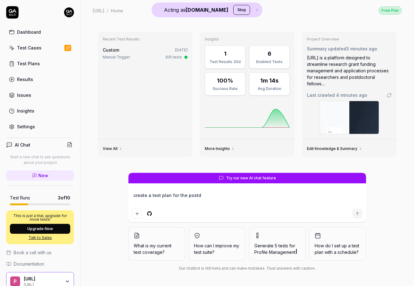
type textarea "*"
type textarea "create a test plan for the postdo"
type textarea "*"
type textarea "create a test plan for the postdoc"
type textarea "*"
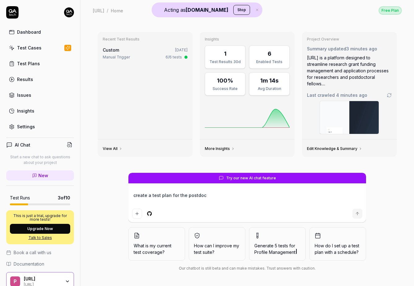
type textarea "create a test plan for the postdocs"
type textarea "*"
type textarea "create a test plan for the postdocs."
type textarea "*"
type textarea "create a test plan for the postdocs.a"
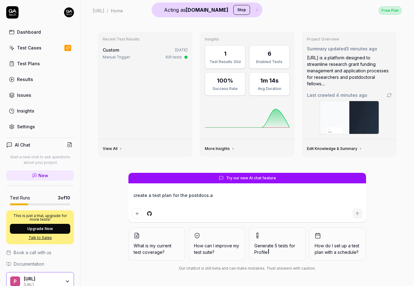
type textarea "*"
type textarea "create a test plan for the postdocs.ai"
type textarea "*"
type textarea "create a test plan for the postdocs.ai"
type textarea "*"
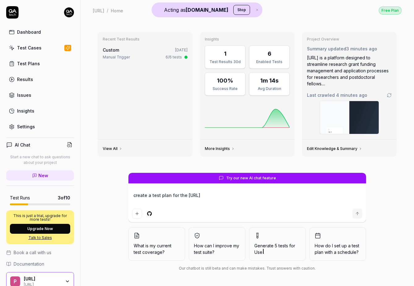
type textarea "create a test plan for the postdocs.ai a"
type textarea "*"
type textarea "create a test plan for the postdocs.ai ap"
type textarea "*"
type textarea "create a test plan for the postdocs.ai app"
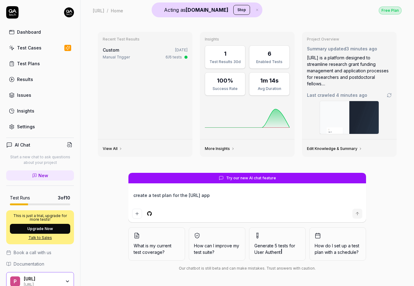
type textarea "*"
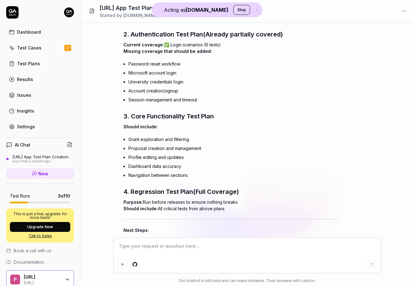
scroll to position [251, 0]
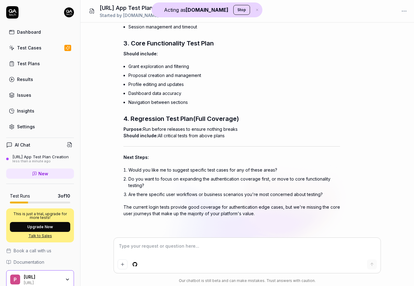
type textarea "*"
type textarea "d"
type textarea "*"
type textarea "did"
type textarea "*"
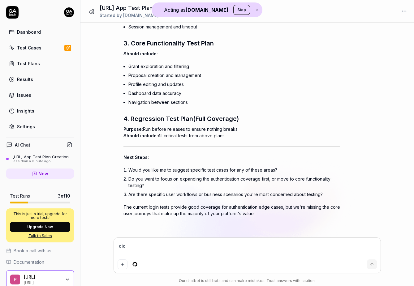
type textarea "did"
type textarea "*"
type textarea "did y"
type textarea "*"
type textarea "did yo"
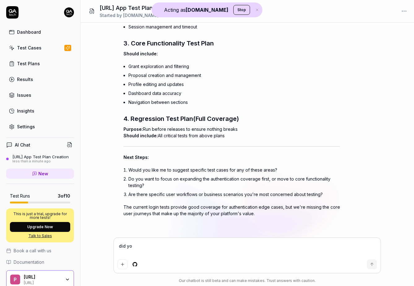
type textarea "*"
type textarea "did you"
type textarea "*"
type textarea "did you"
type textarea "*"
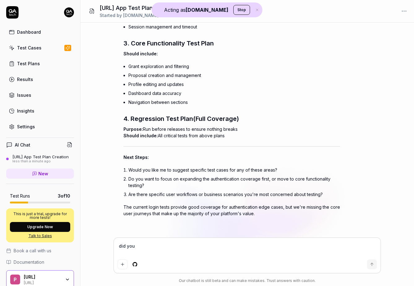
type textarea "did you c"
type textarea "*"
type textarea "did you ch"
type textarea "*"
type textarea "did you che"
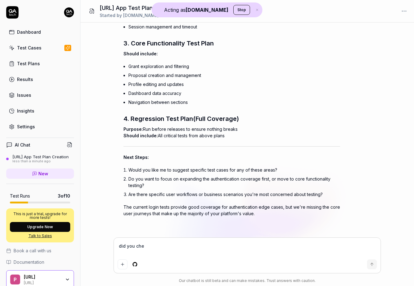
type textarea "*"
type textarea "did you chec"
type textarea "*"
type textarea "did you check"
type textarea "*"
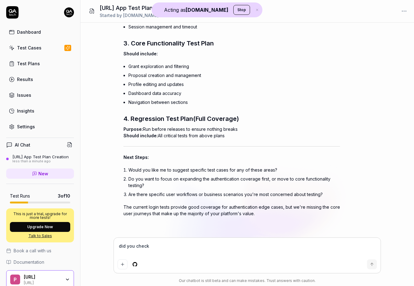
type textarea "did you check"
type textarea "*"
type textarea "did you check a"
type textarea "*"
type textarea "did you check al"
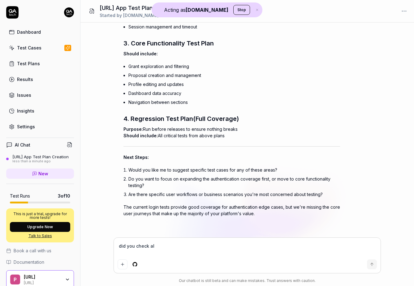
type textarea "*"
type textarea "did you check all"
type textarea "*"
type textarea "did you check all"
type textarea "*"
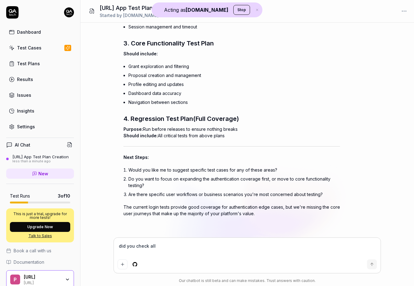
type textarea "did you check all f"
type textarea "*"
type textarea "did you check all fu"
type textarea "*"
type textarea "did you check all fun"
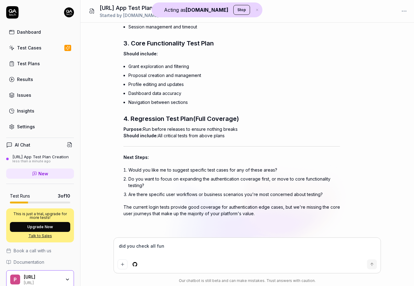
type textarea "*"
type textarea "did you check all func"
type textarea "*"
type textarea "did you check all functi"
type textarea "*"
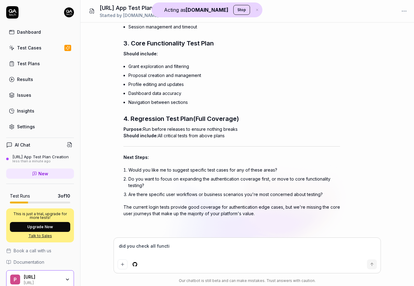
type textarea "did you check all functio"
type textarea "*"
type textarea "did you check all function"
type textarea "*"
type textarea "did you check all functiona"
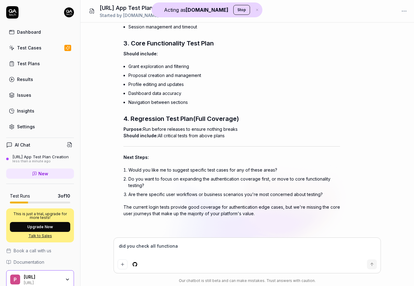
type textarea "*"
type textarea "did you check all functional"
type textarea "*"
type textarea "did you check all functionali"
type textarea "*"
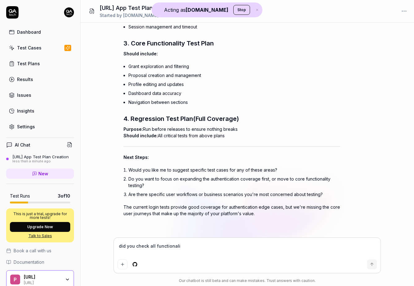
type textarea "did you check all functionalit"
type textarea "*"
type textarea "did you check all functionality"
type textarea "*"
type textarea "did you check all functionality"
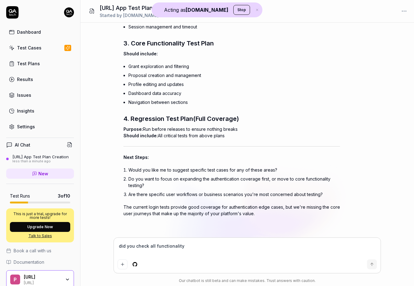
type textarea "*"
type textarea "did you check all functionality o"
type textarea "*"
type textarea "did you check all functionality on"
type textarea "*"
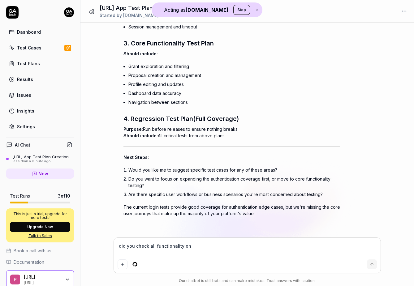
type textarea "did you check all functionality on"
type textarea "*"
type textarea "did you check all functionality on t"
type textarea "*"
type textarea "did you check all functionality on th"
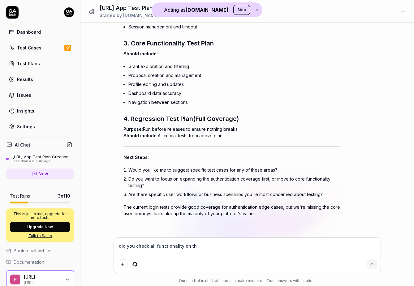
type textarea "*"
type textarea "did you check all functionality on the"
type textarea "*"
type textarea "did you check all functionality on the"
type textarea "*"
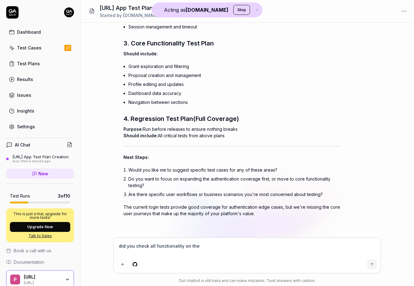
type textarea "did you check all functionality on the a"
type textarea "*"
type textarea "did you check all functionality on the ap"
type textarea "*"
type textarea "did you check all functionality on the app"
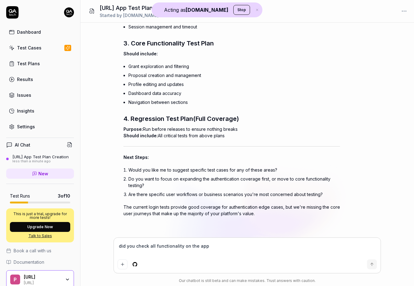
type textarea "*"
type textarea "did you check all functionality on the app?"
type textarea "*"
type textarea "did you check all functionality on the app?"
type textarea "*"
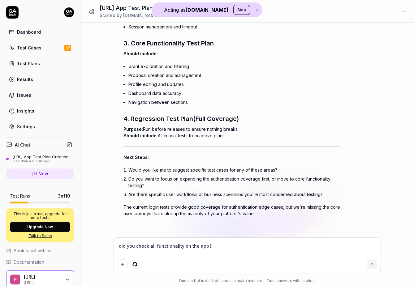
type textarea "did you check all functionality on the app? I"
type textarea "*"
type textarea "did you check all functionality on the app? I"
type textarea "*"
type textarea "did you check all functionality on the app? I n"
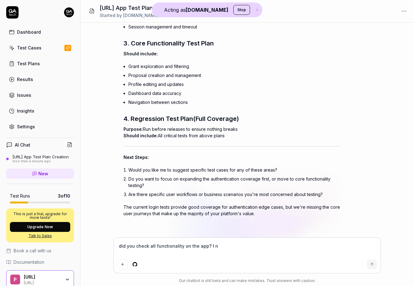
type textarea "*"
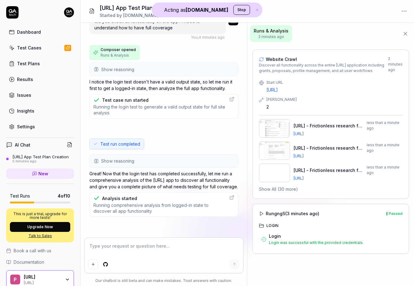
scroll to position [476, 0]
